Goal: Task Accomplishment & Management: Use online tool/utility

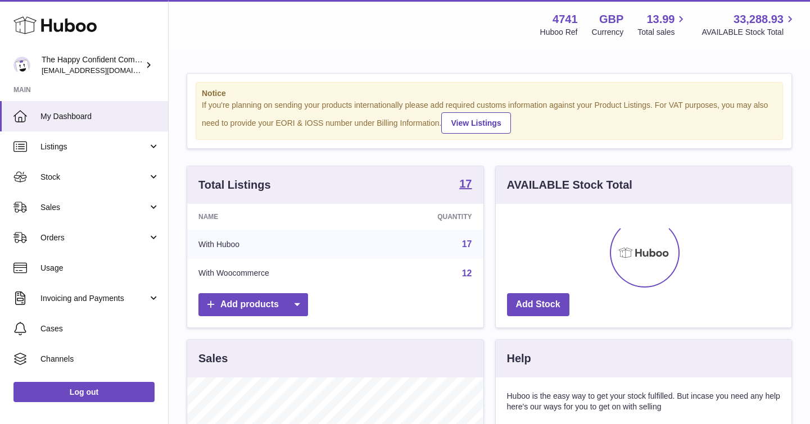
scroll to position [175, 296]
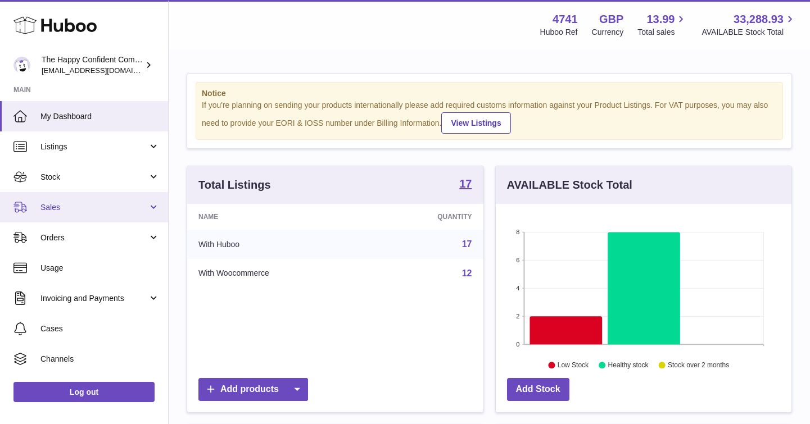
click at [55, 206] on span "Sales" at bounding box center [93, 207] width 107 height 11
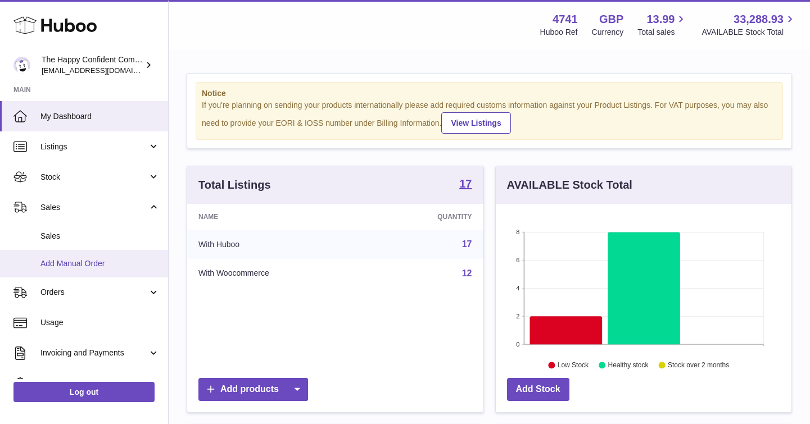
click at [97, 265] on span "Add Manual Order" at bounding box center [99, 264] width 119 height 11
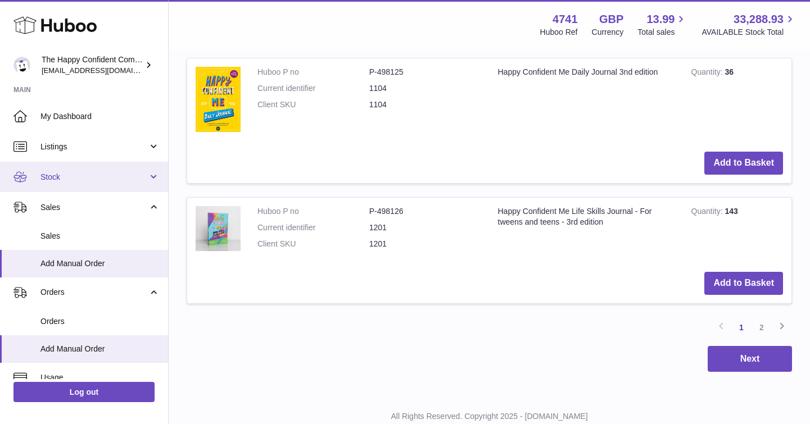
click at [53, 177] on span "Stock" at bounding box center [93, 177] width 107 height 11
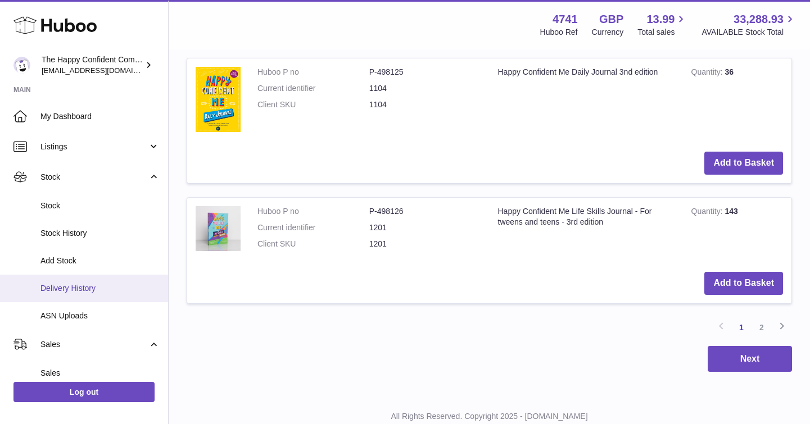
click at [70, 286] on span "Delivery History" at bounding box center [99, 288] width 119 height 11
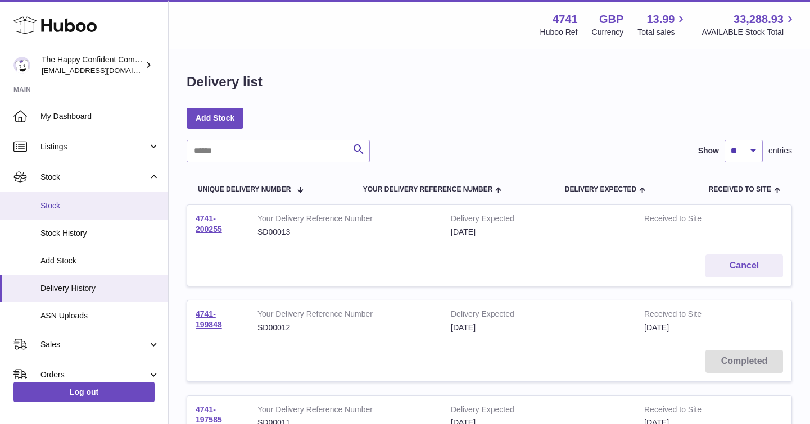
click at [56, 204] on span "Stock" at bounding box center [99, 206] width 119 height 11
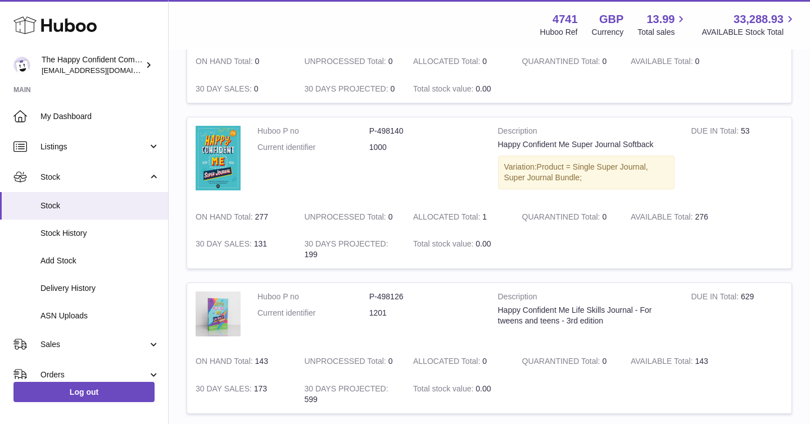
scroll to position [962, 0]
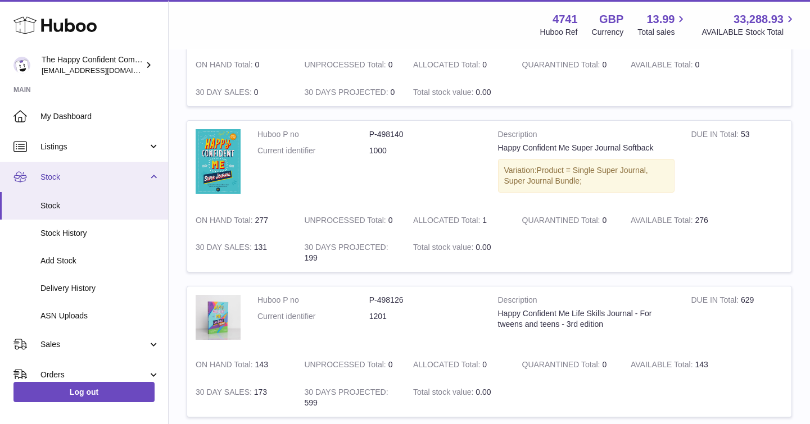
click at [151, 177] on link "Stock" at bounding box center [84, 177] width 168 height 30
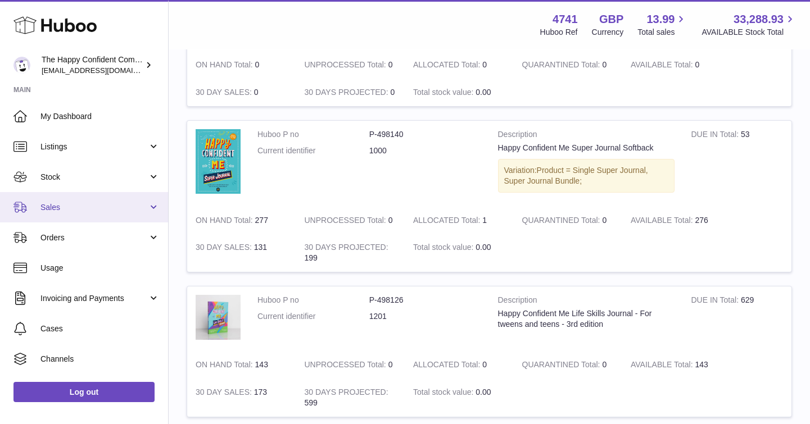
click at [55, 212] on span "Sales" at bounding box center [93, 207] width 107 height 11
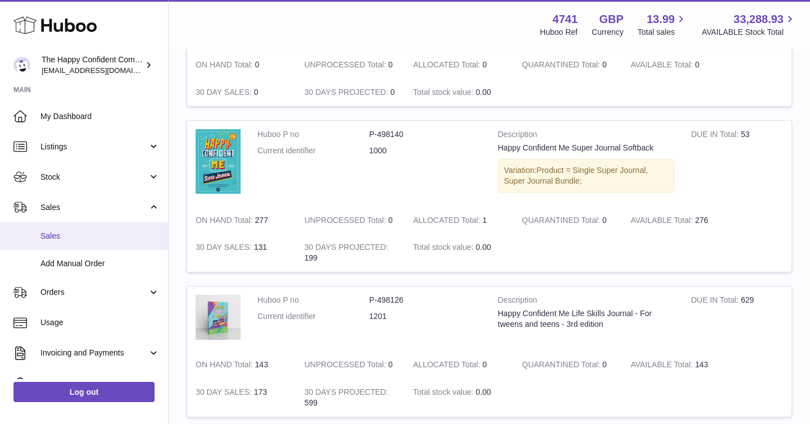
click at [70, 239] on span "Sales" at bounding box center [99, 236] width 119 height 11
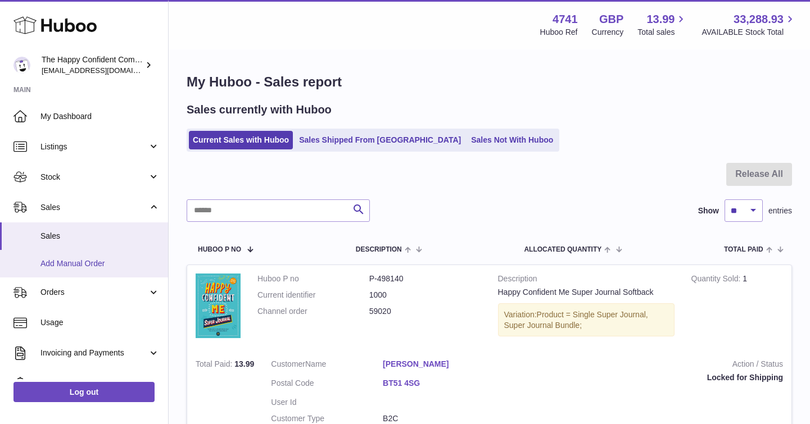
click at [75, 264] on span "Add Manual Order" at bounding box center [99, 264] width 119 height 11
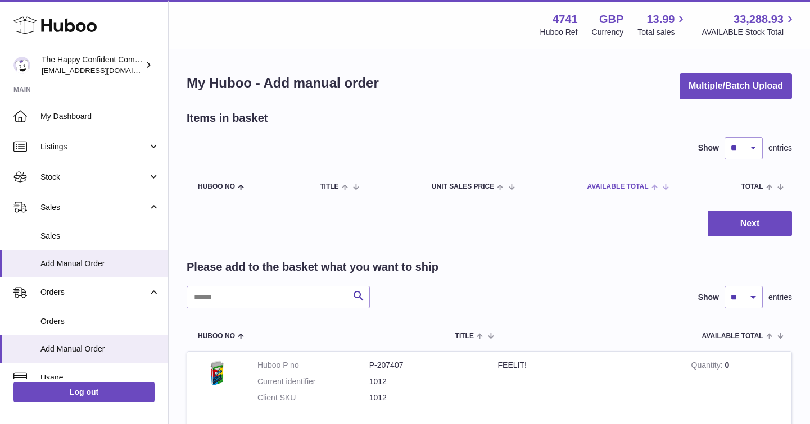
click at [627, 181] on th "AVAILABLE Total" at bounding box center [626, 186] width 101 height 31
click at [627, 181] on th "AVAILABLE Total" at bounding box center [630, 186] width 93 height 31
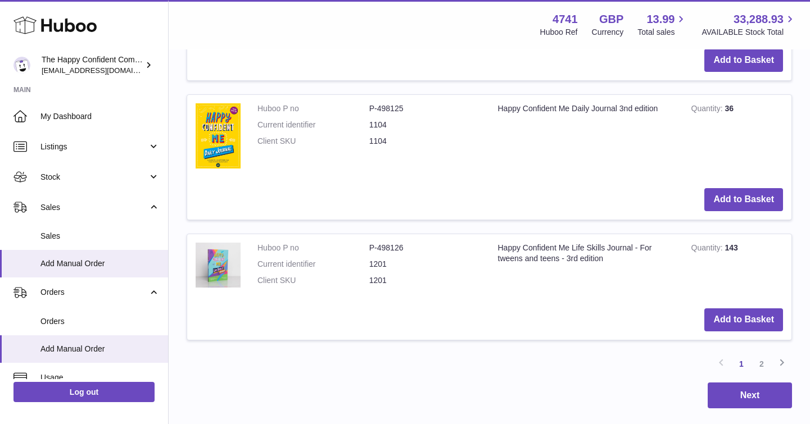
scroll to position [1399, 0]
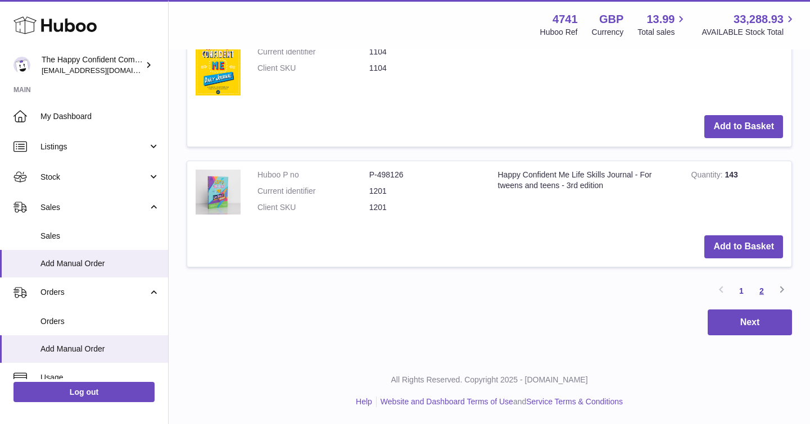
click at [761, 289] on link "2" at bounding box center [762, 291] width 20 height 20
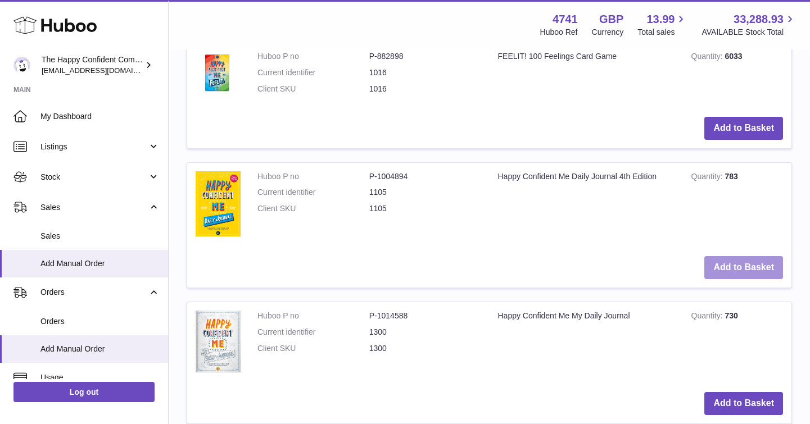
scroll to position [687, 0]
